Goal: Transaction & Acquisition: Purchase product/service

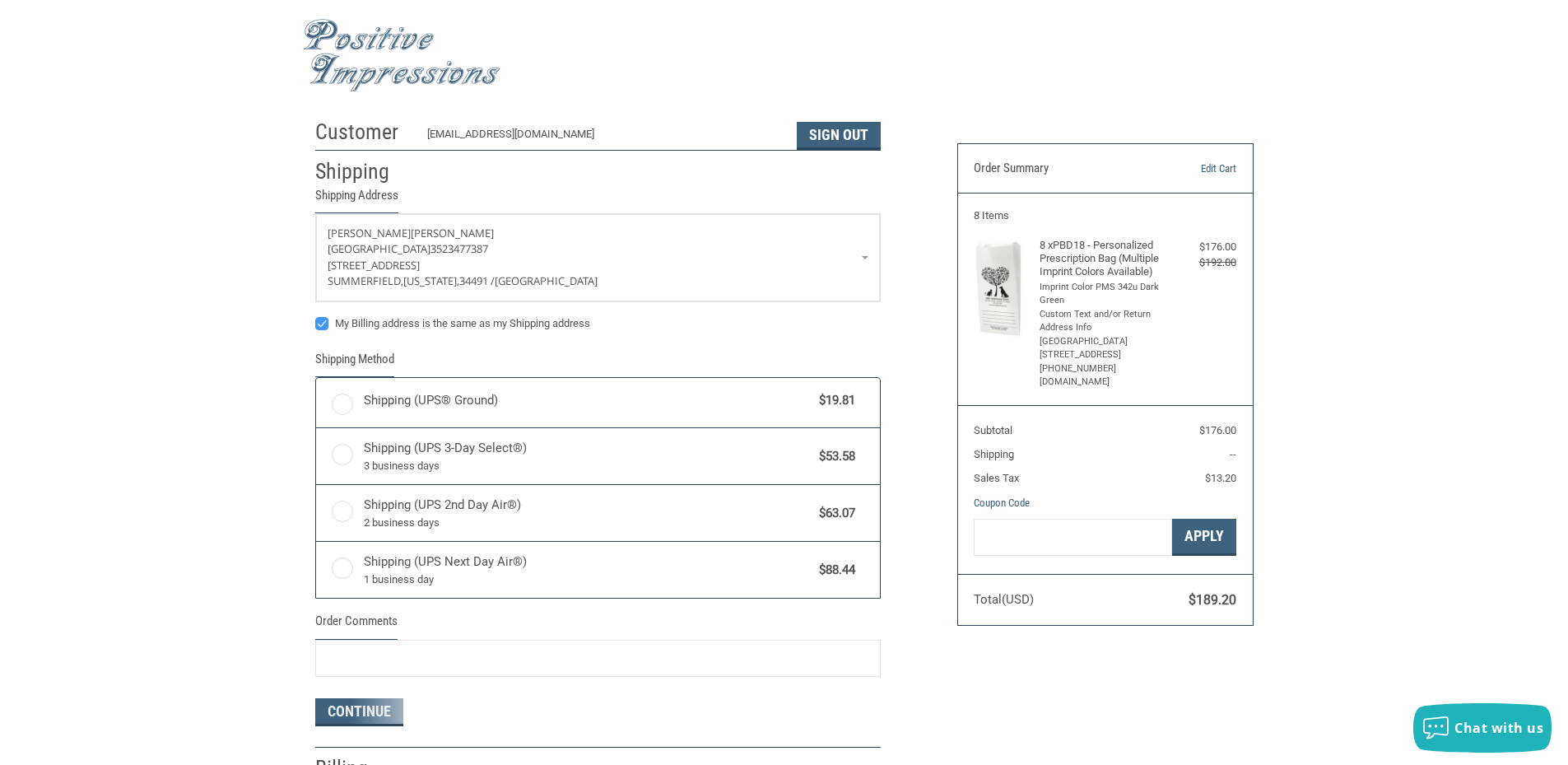
radio input "true"
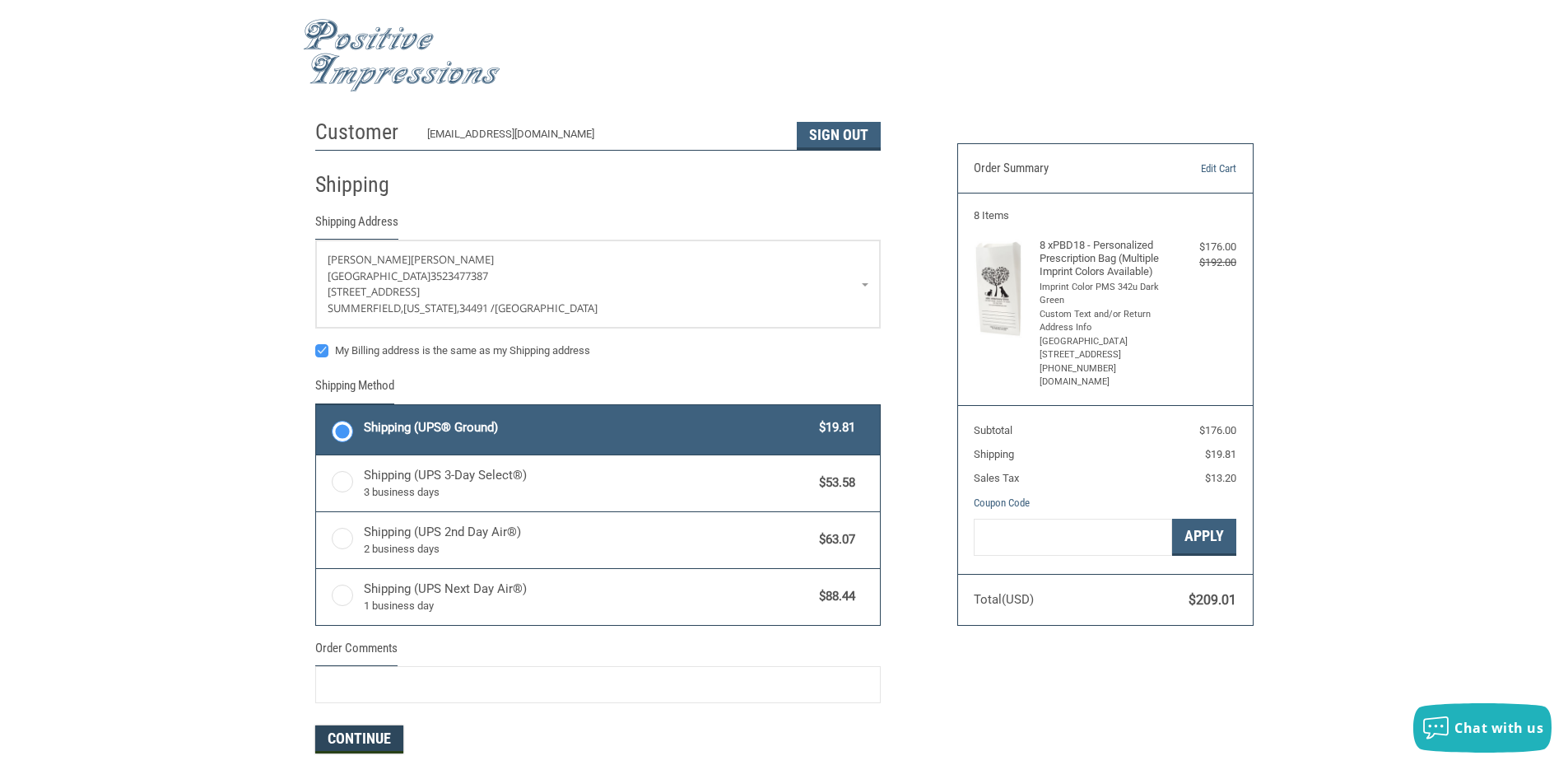
click at [356, 738] on button "Continue" at bounding box center [358, 740] width 88 height 28
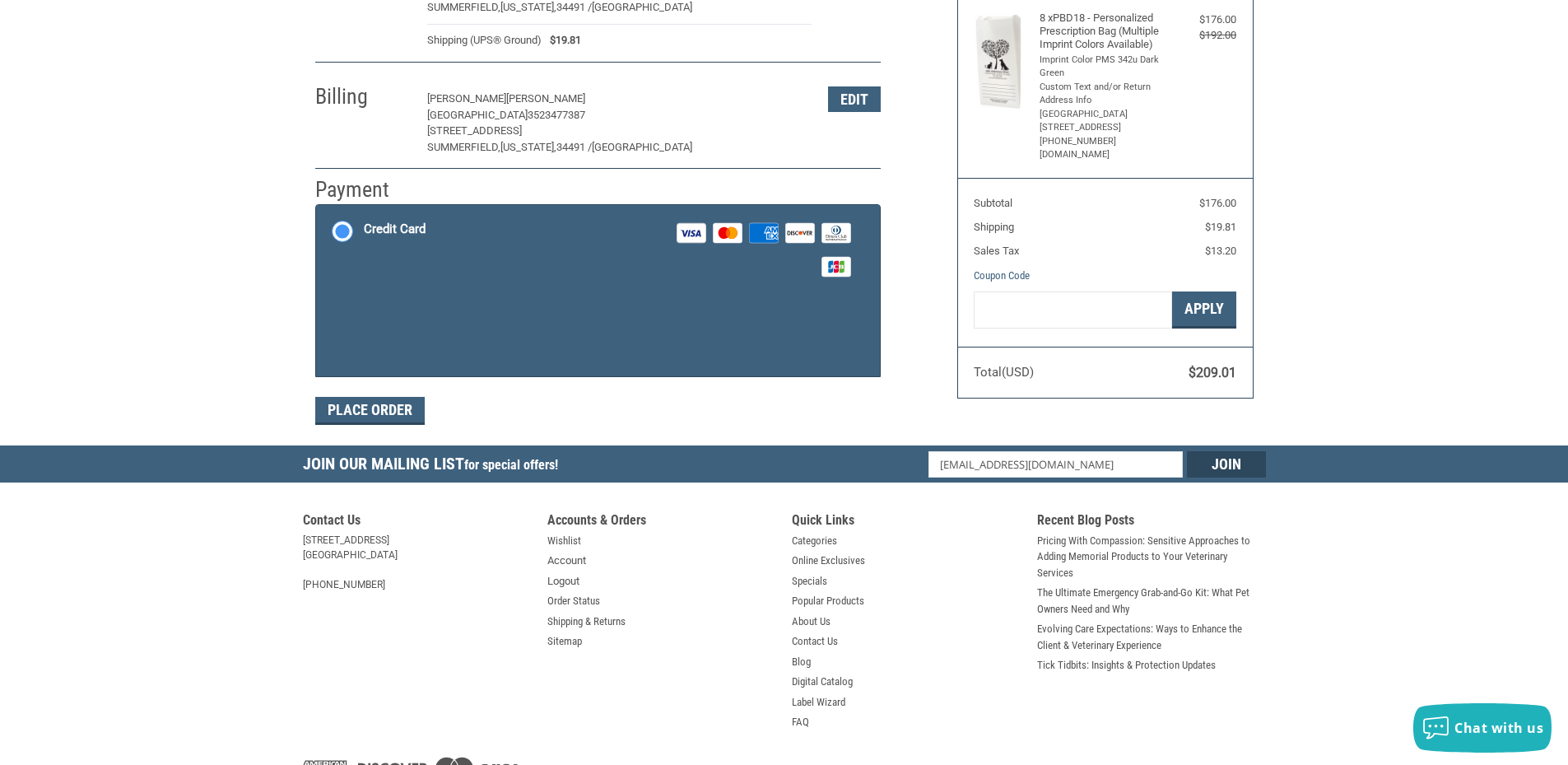
scroll to position [245, 0]
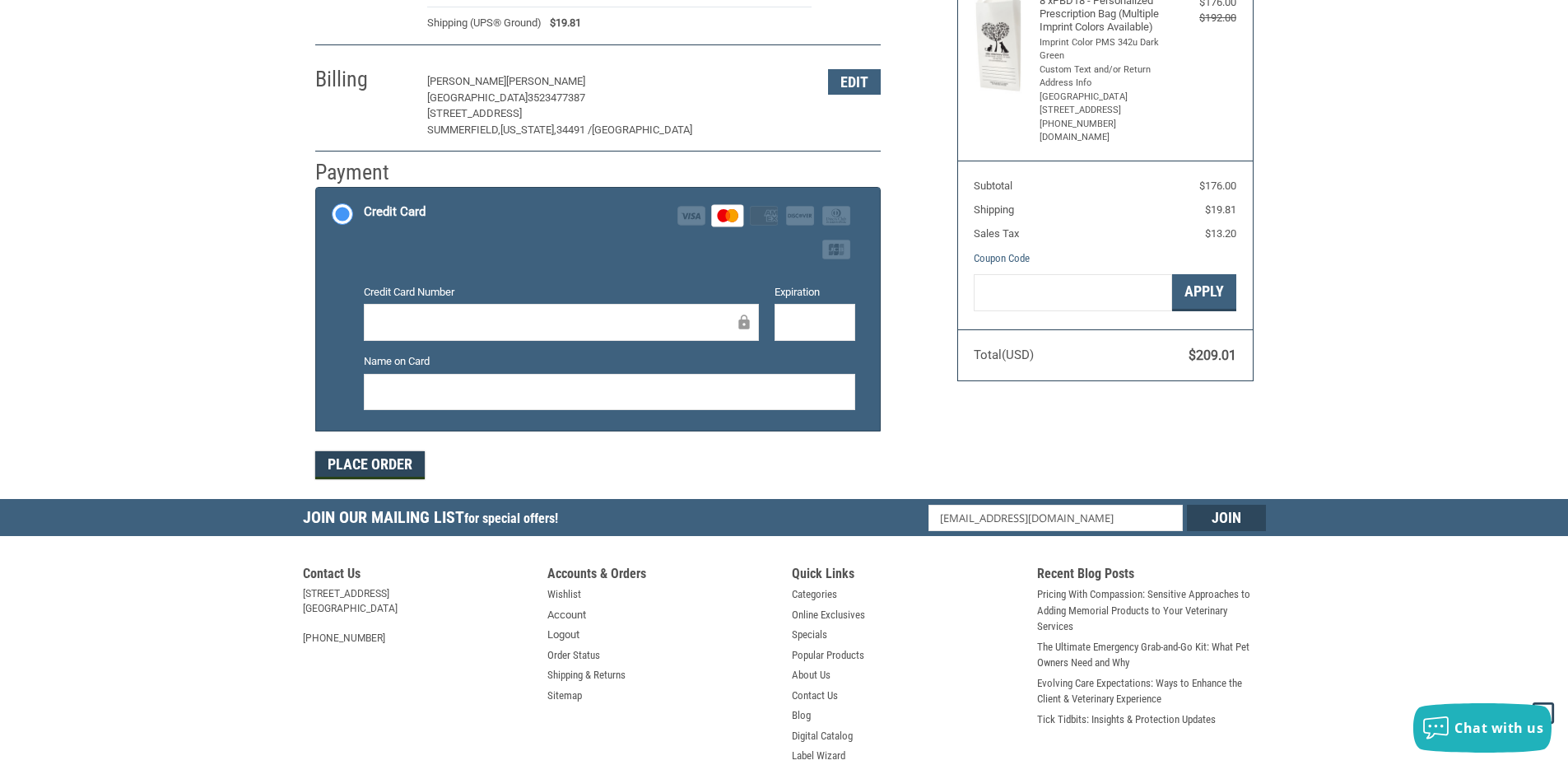
click at [374, 457] on button "Place Order" at bounding box center [370, 465] width 110 height 28
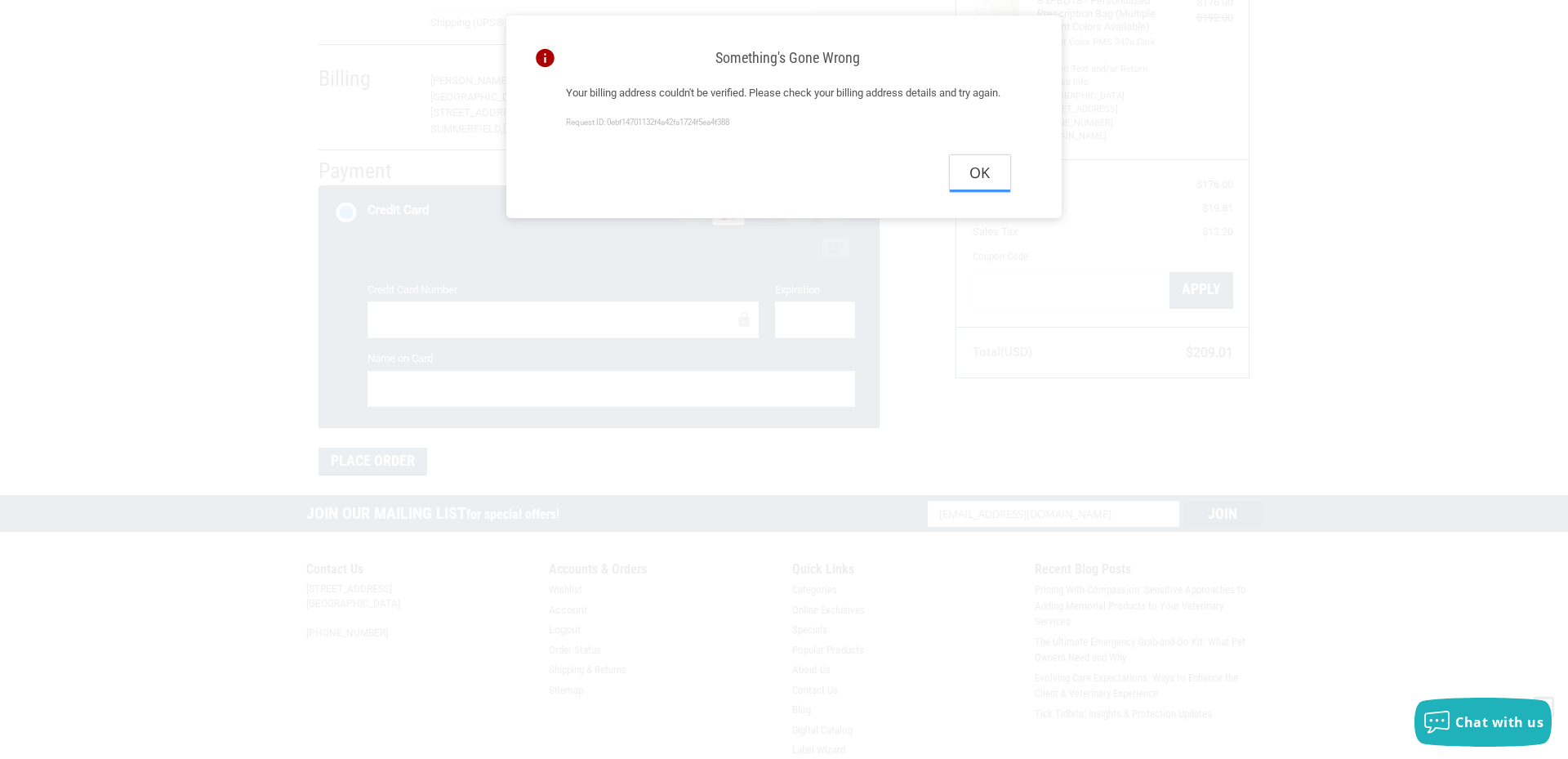
click at [978, 192] on button "Ok" at bounding box center [979, 174] width 60 height 37
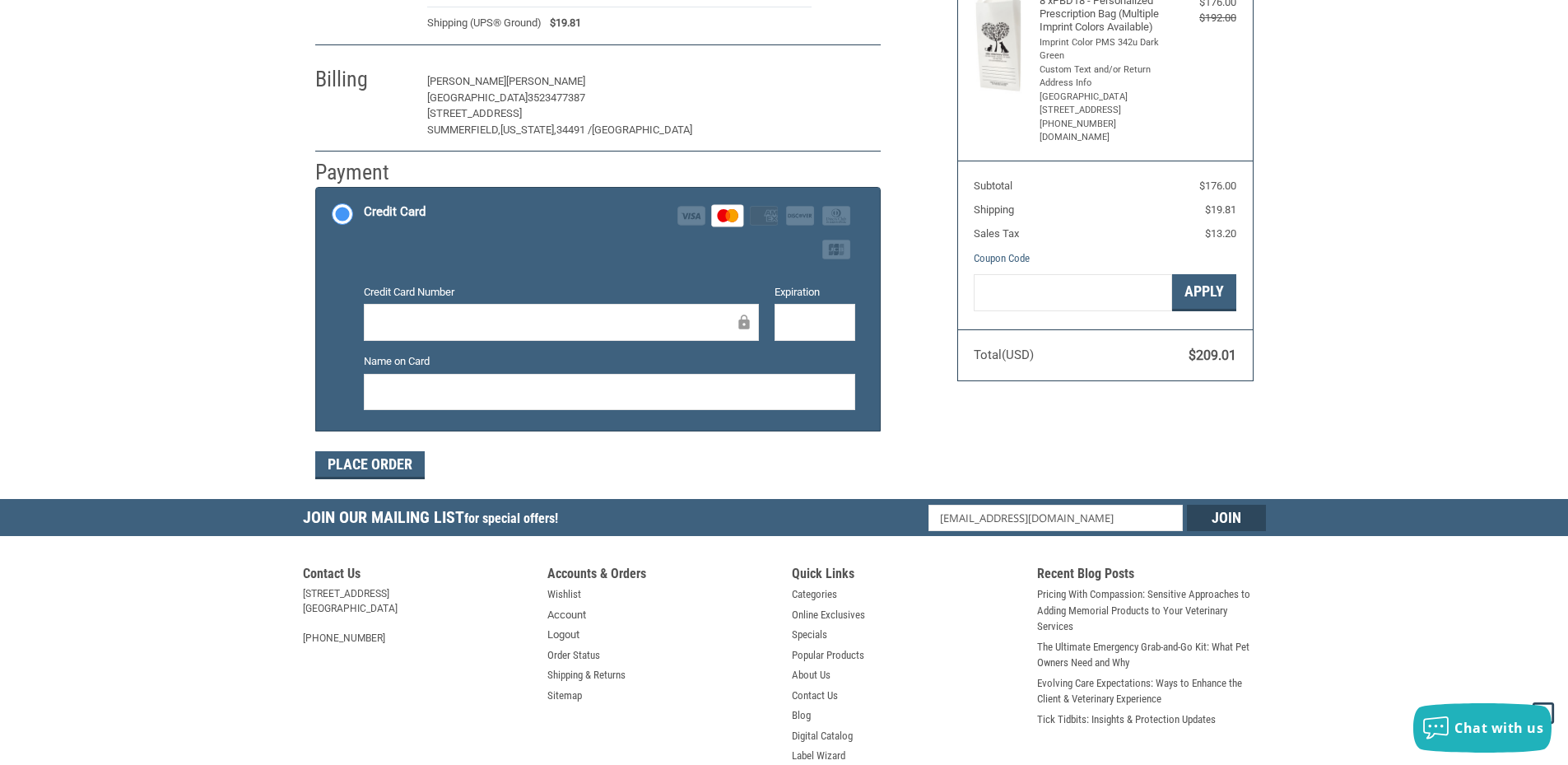
click at [857, 84] on button "Edit" at bounding box center [854, 81] width 53 height 25
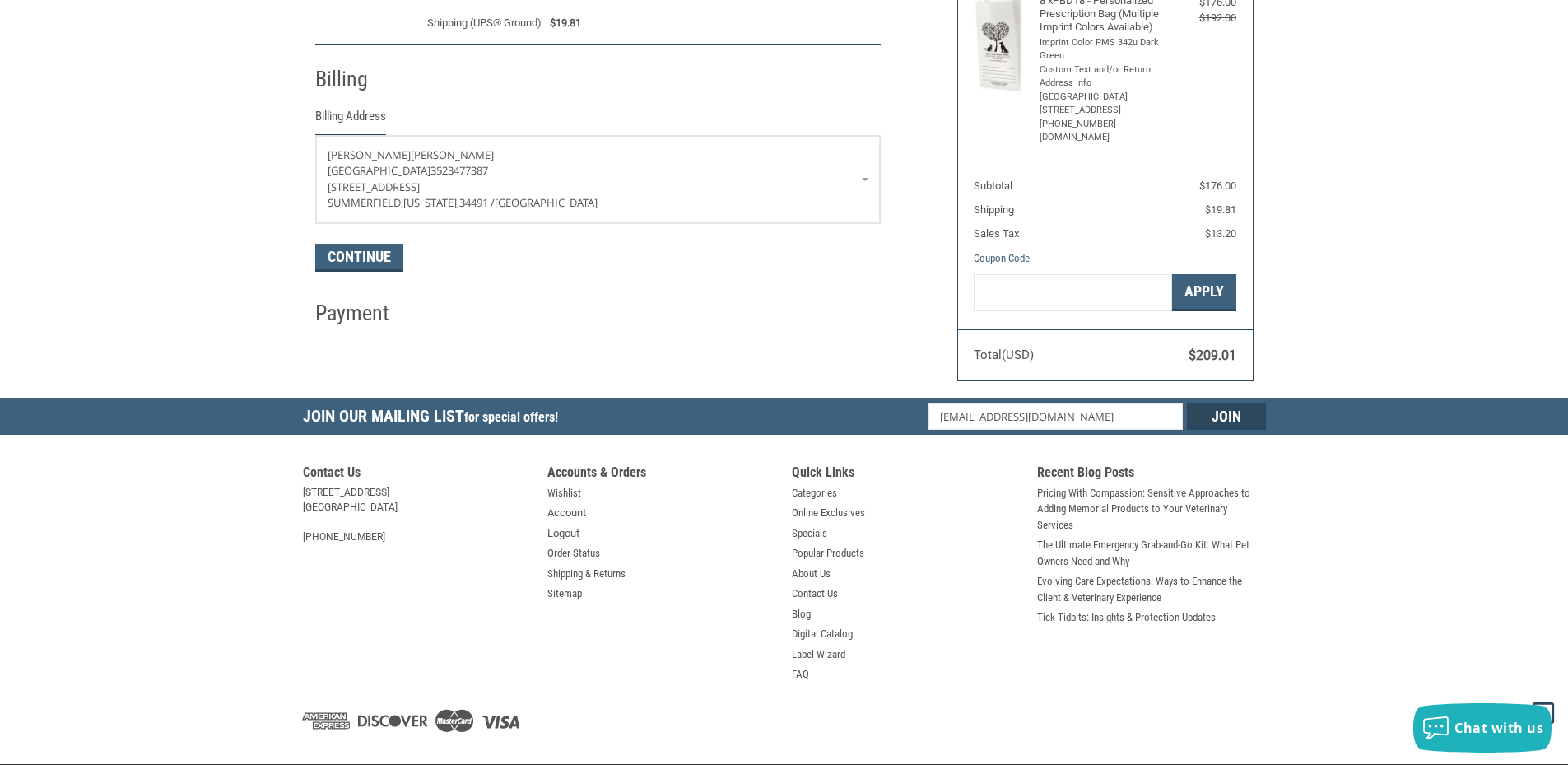
scroll to position [258, 0]
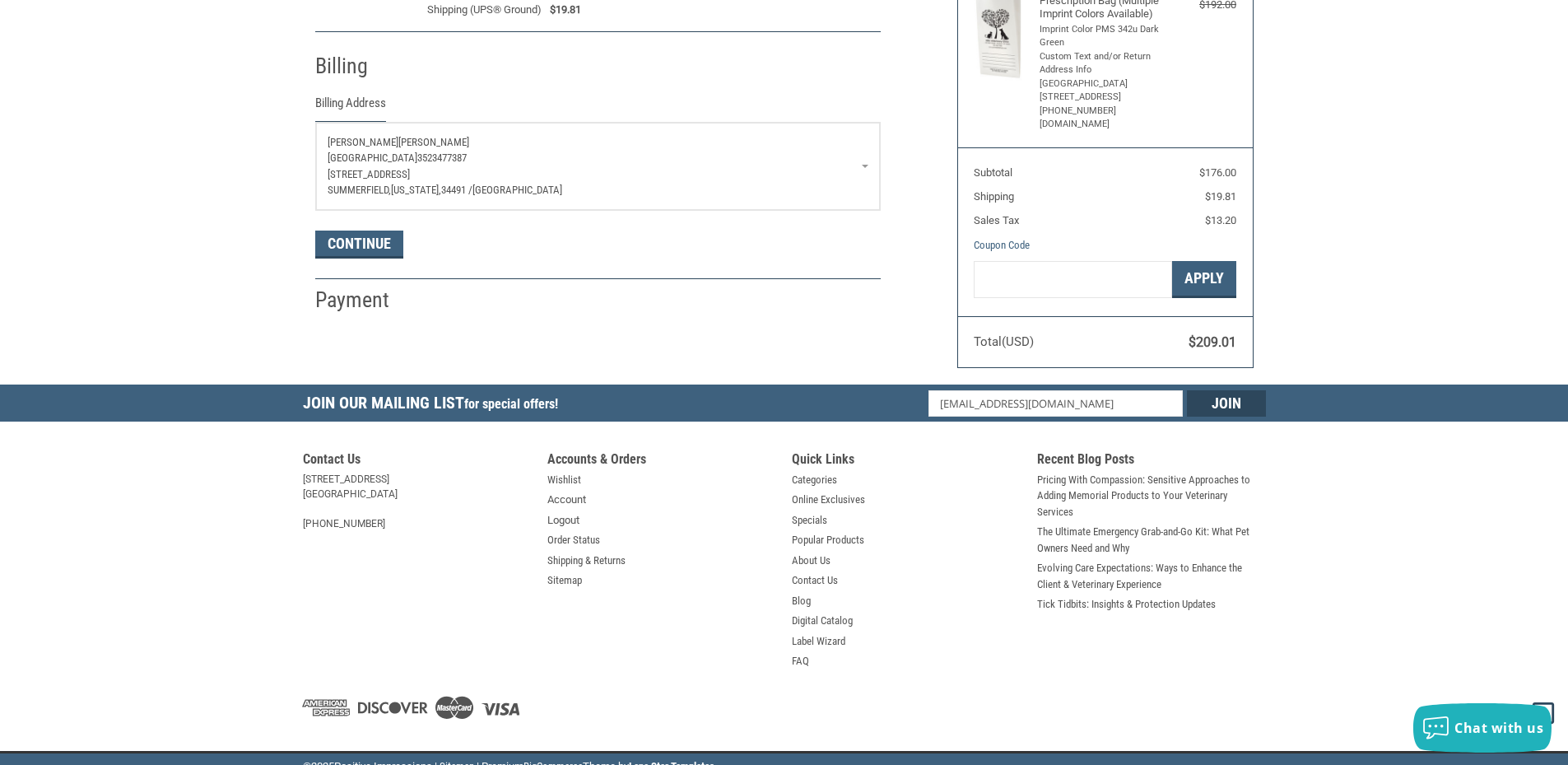
click at [600, 190] on p "[GEOGRAPHIC_DATA], [US_STATE], 34491 / [GEOGRAPHIC_DATA]" at bounding box center [599, 190] width 541 height 17
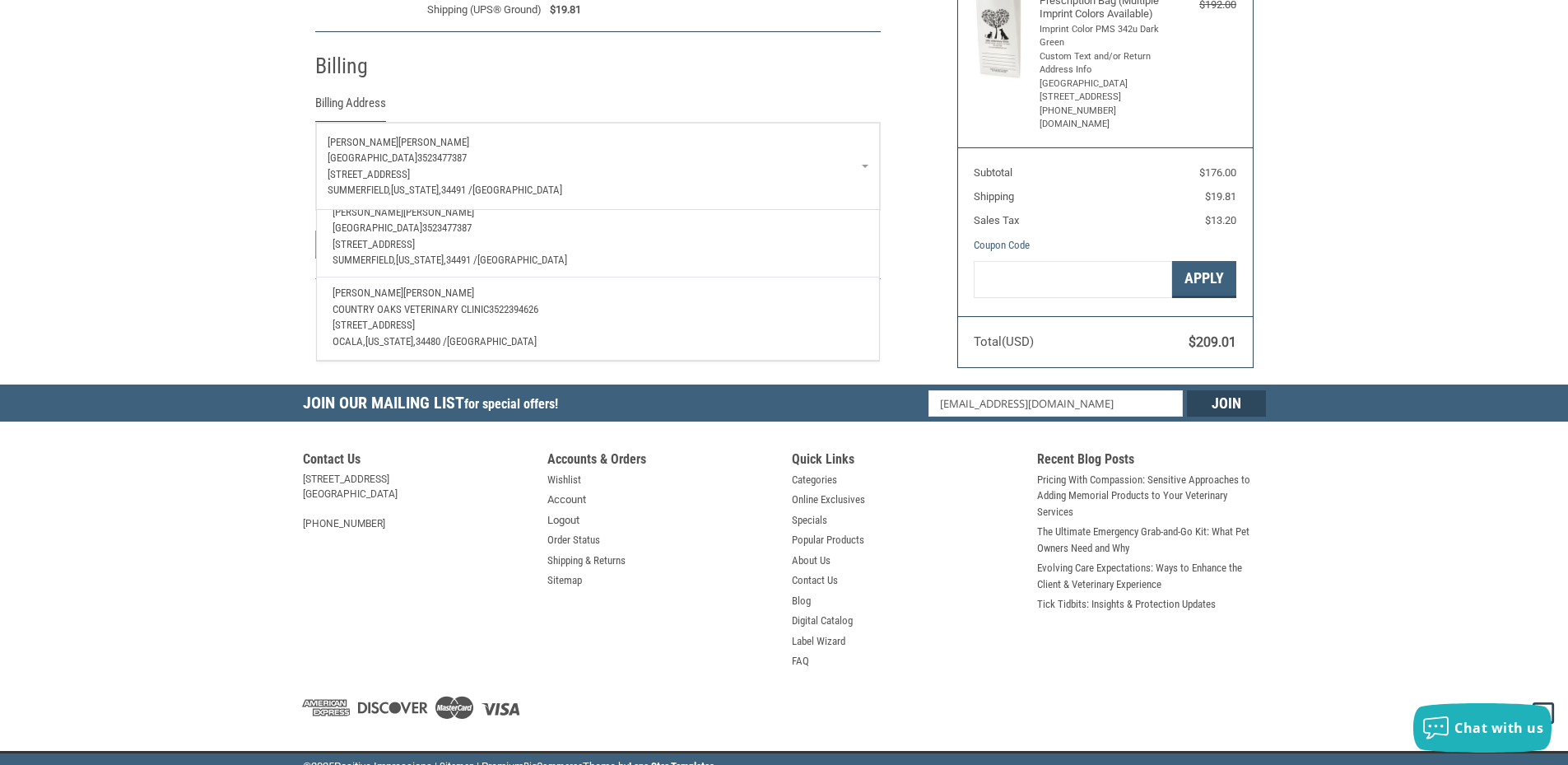
scroll to position [59, 0]
click at [494, 316] on p "[STREET_ADDRESS]" at bounding box center [597, 324] width 530 height 17
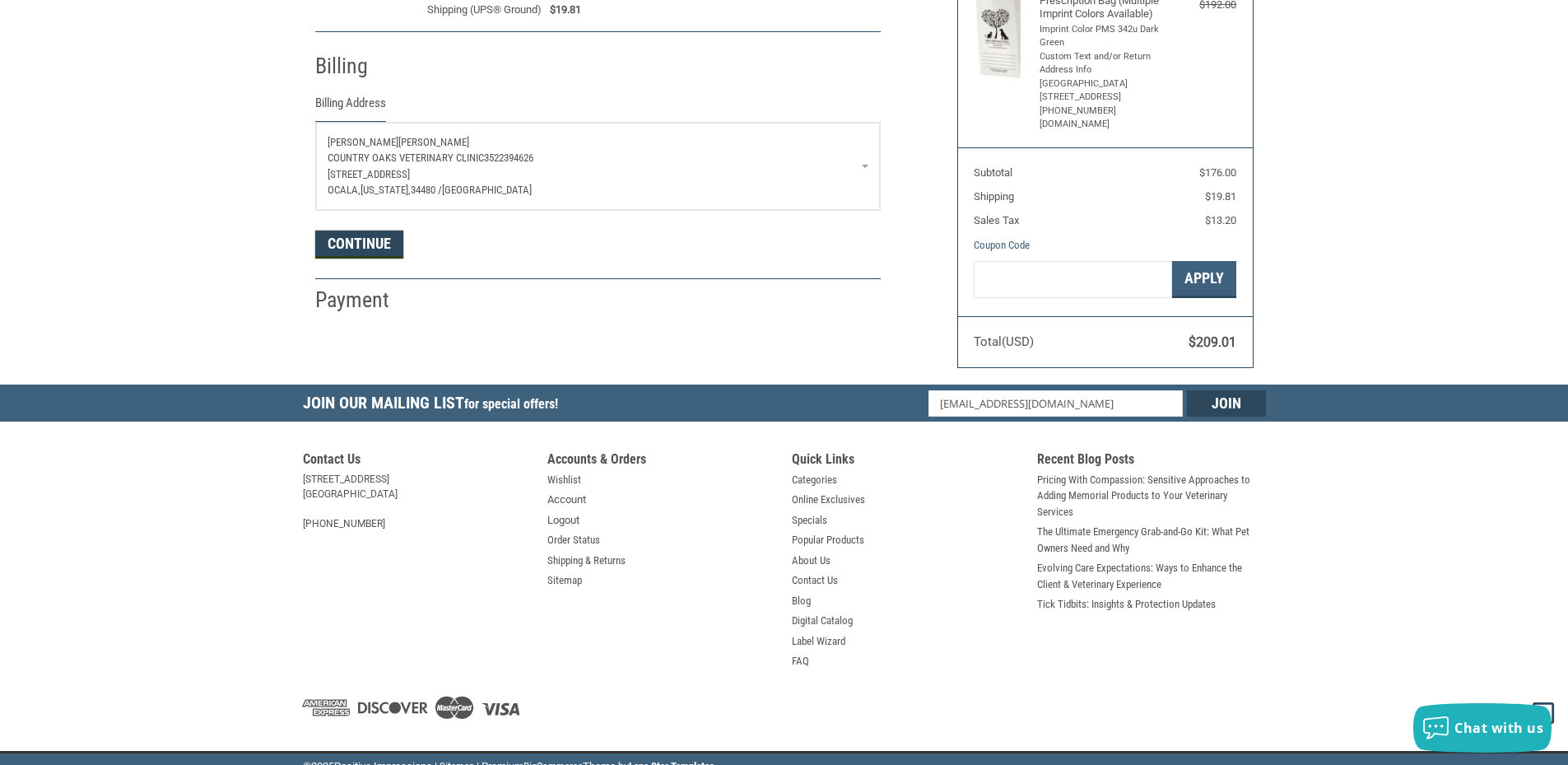
click at [366, 252] on button "Continue" at bounding box center [358, 245] width 88 height 28
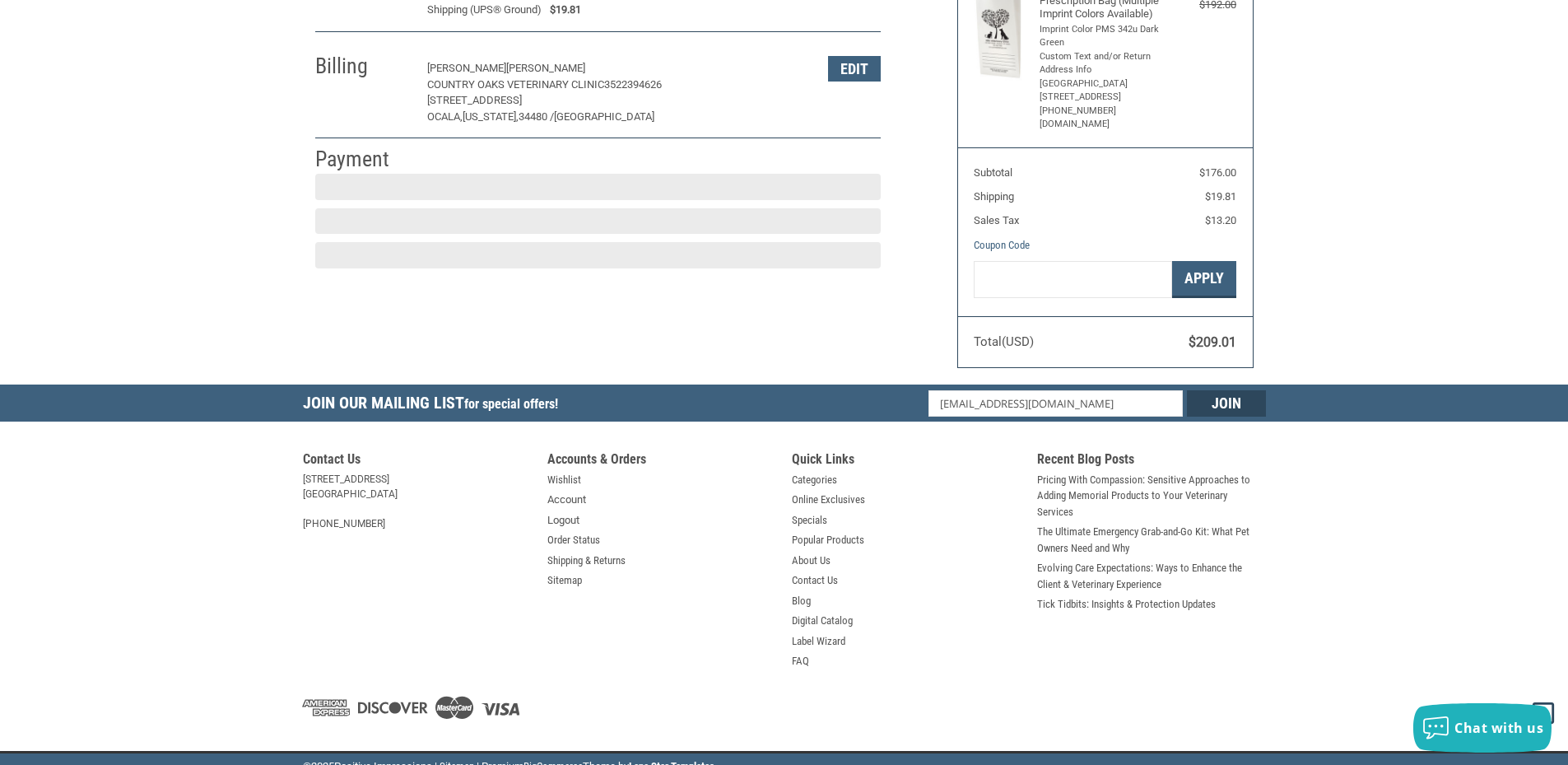
scroll to position [245, 0]
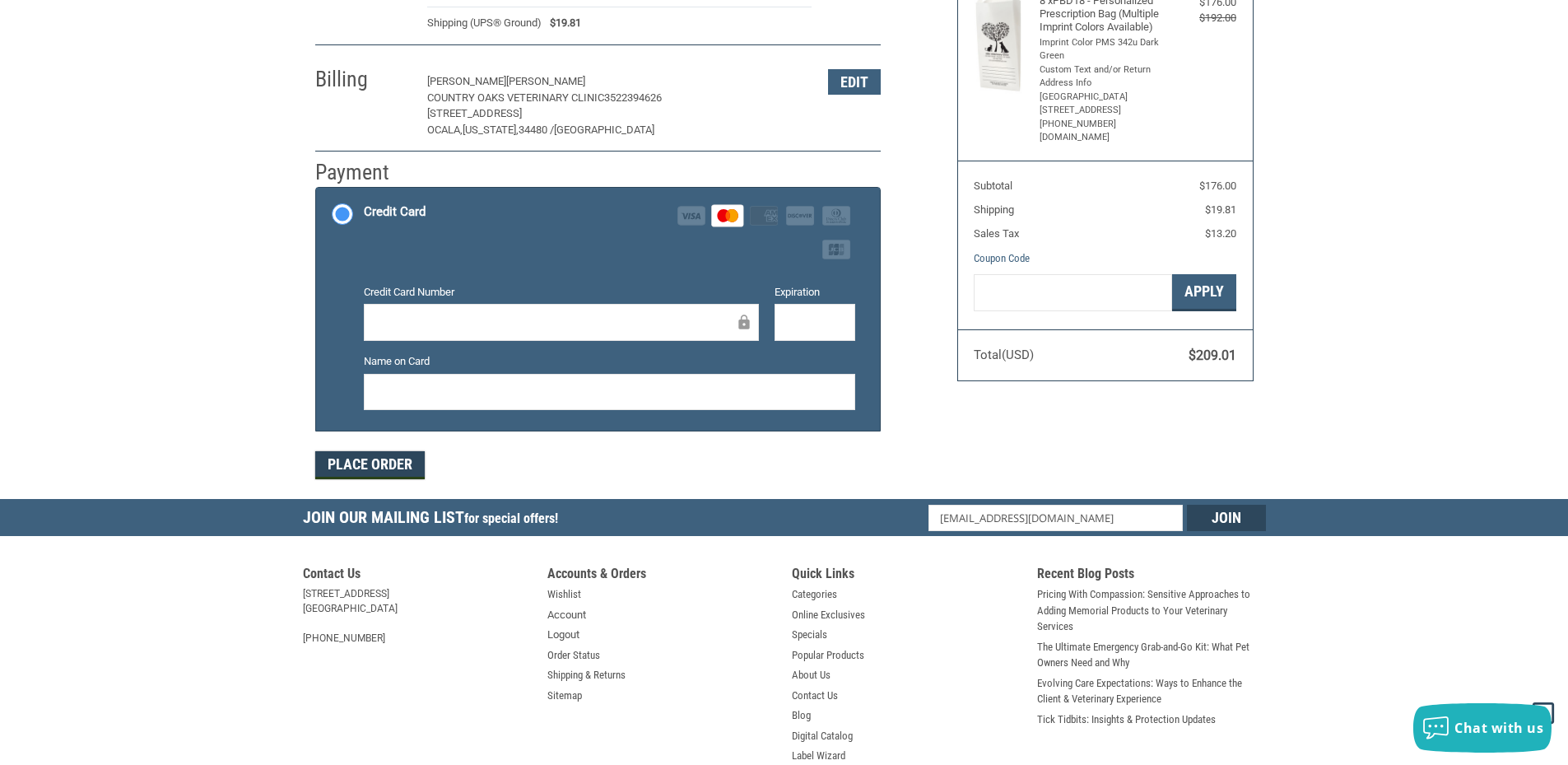
click at [364, 466] on button "Place Order" at bounding box center [370, 465] width 110 height 28
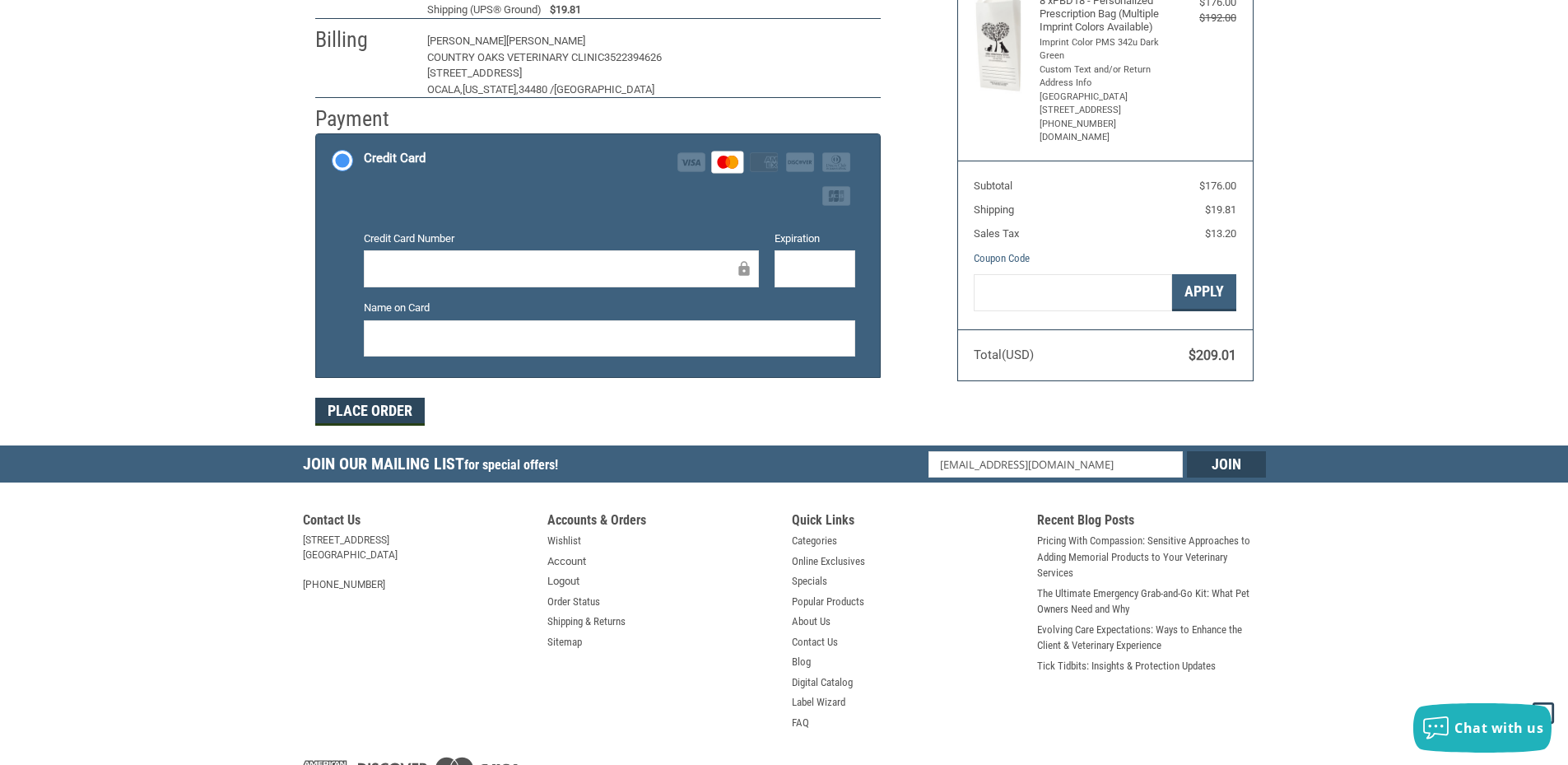
scroll to position [183, 0]
